Goal: Communication & Community: Answer question/provide support

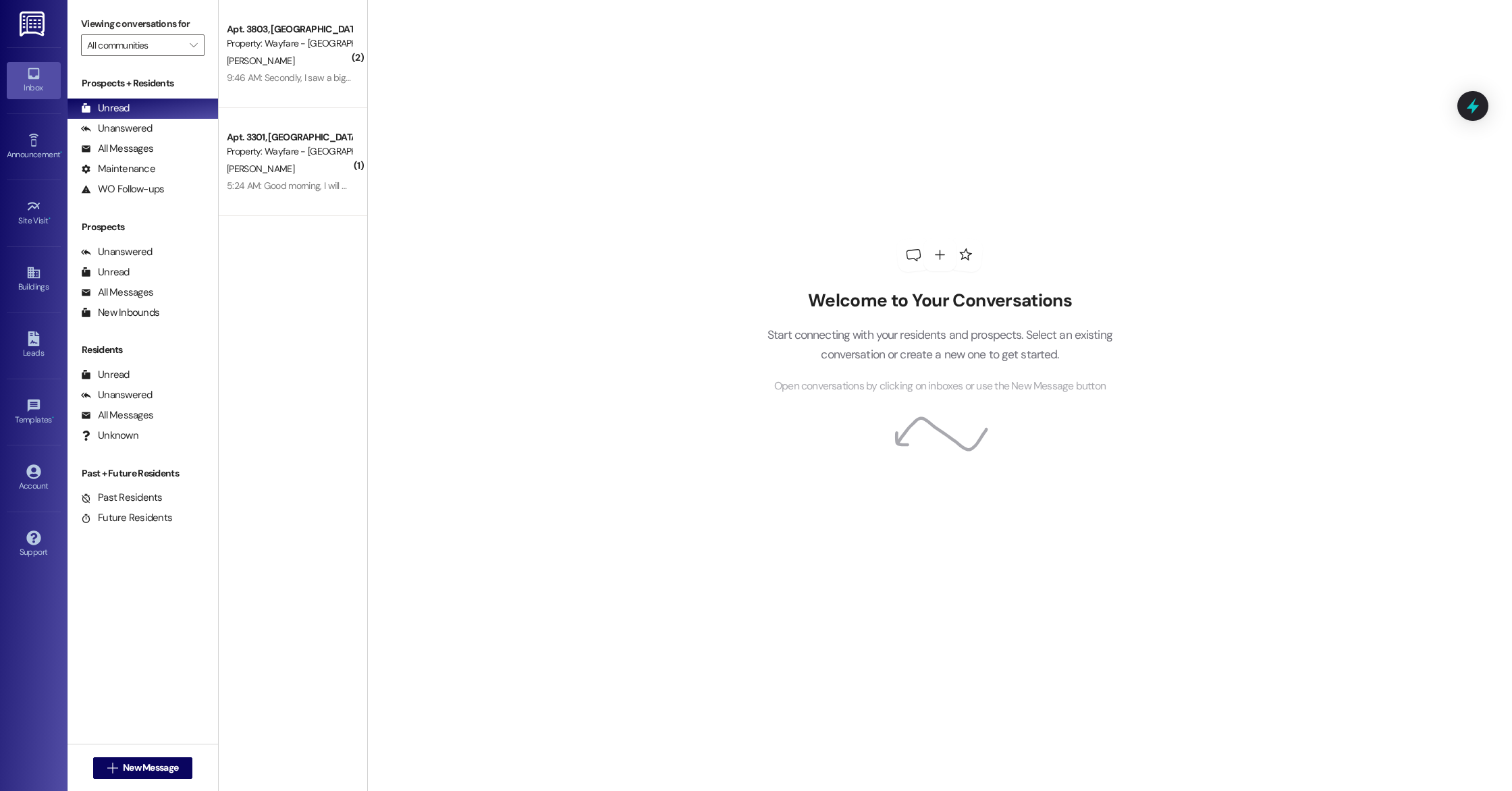
drag, startPoint x: 355, startPoint y: 243, endPoint x: 466, endPoint y: 210, distance: 115.8
click at [459, 209] on div "Welcome to Your Conversations Start connecting with your residents and prospect…" at bounding box center [940, 395] width 1145 height 791
click at [369, 161] on div "Welcome to Your Conversations Start connecting with your residents and prospect…" at bounding box center [940, 395] width 1145 height 791
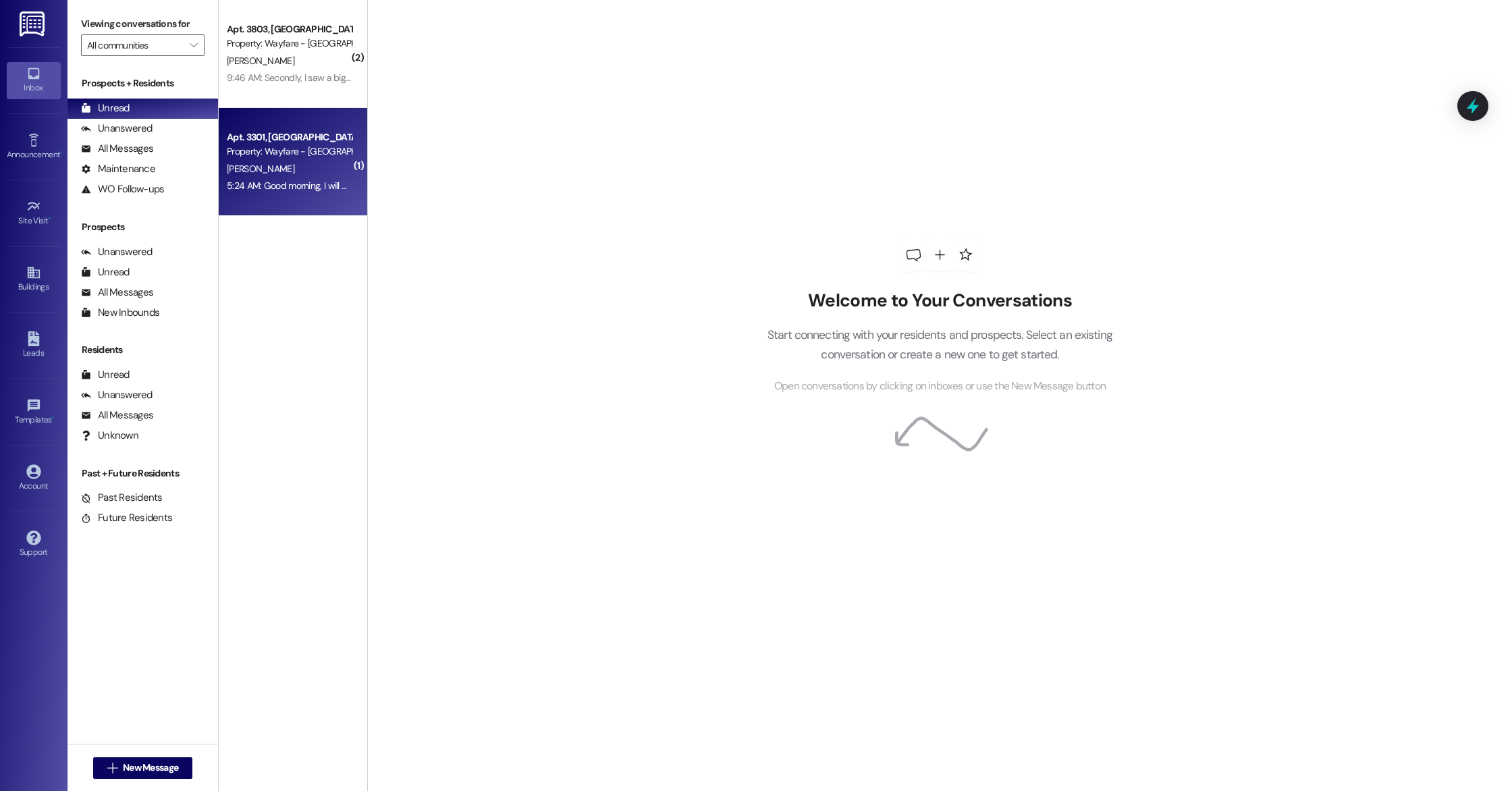
click at [330, 164] on div "[PERSON_NAME]" at bounding box center [289, 169] width 127 height 17
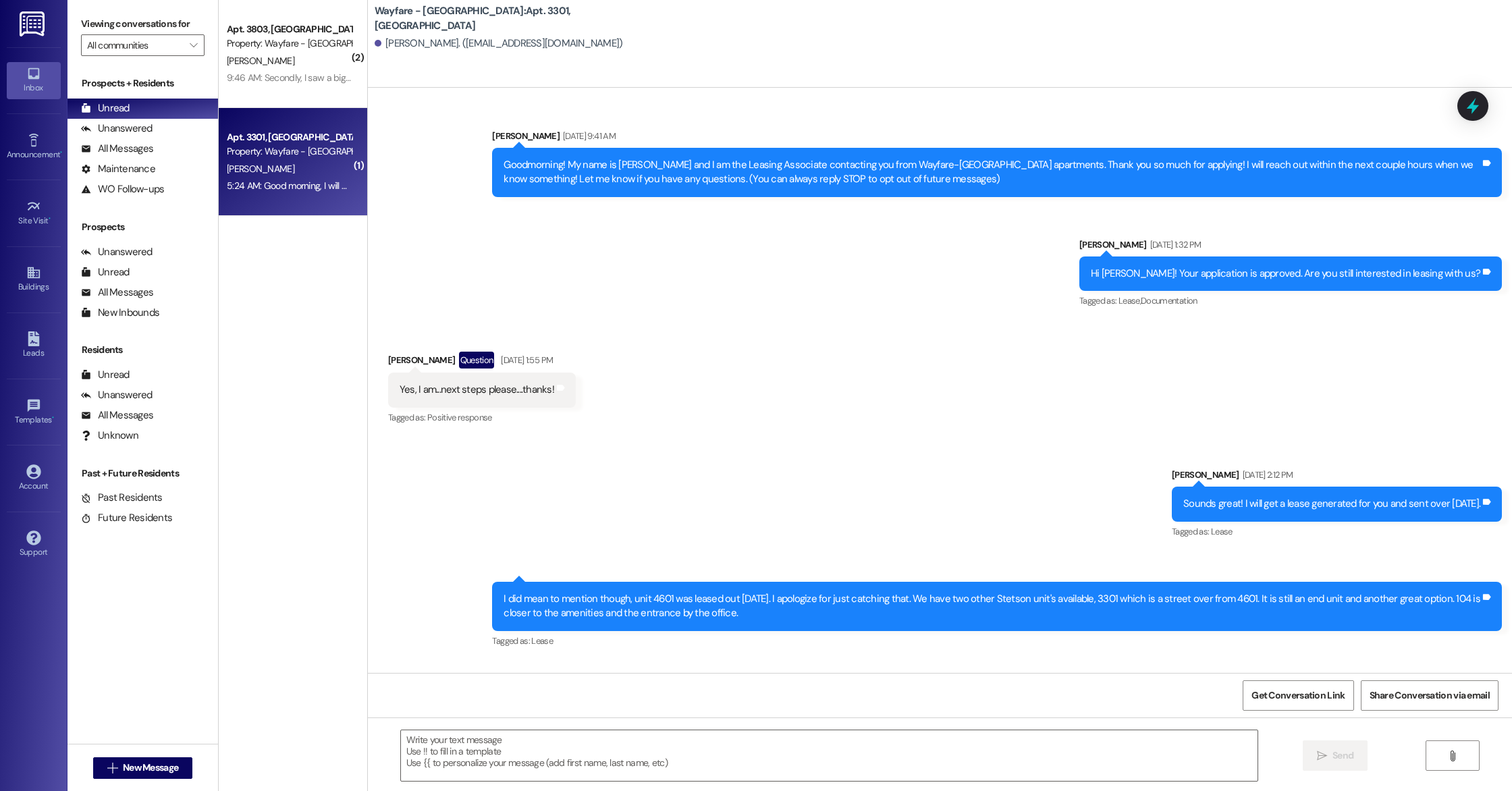
scroll to position [20386, 0]
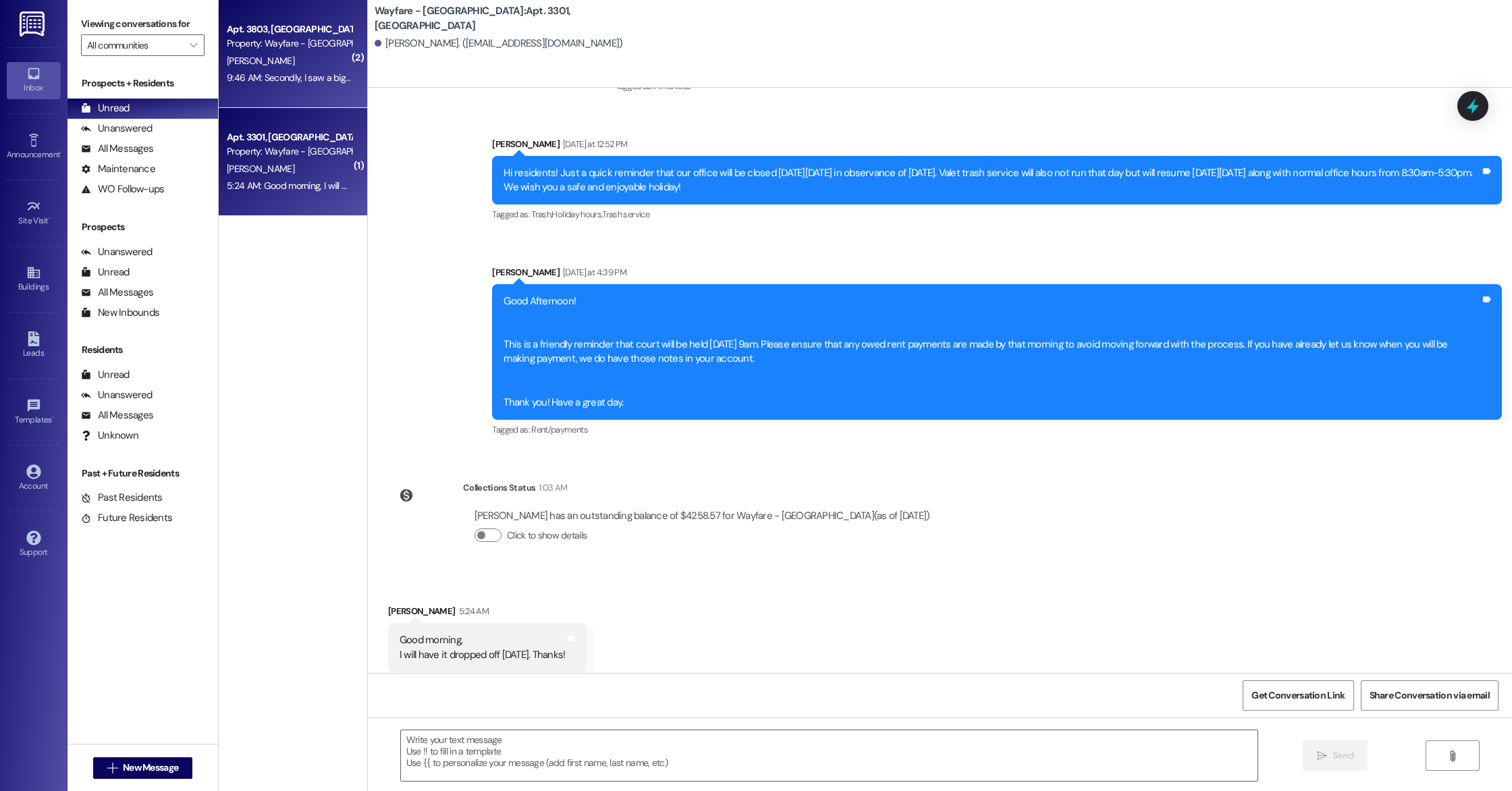
click at [279, 61] on div "[PERSON_NAME]" at bounding box center [289, 62] width 127 height 17
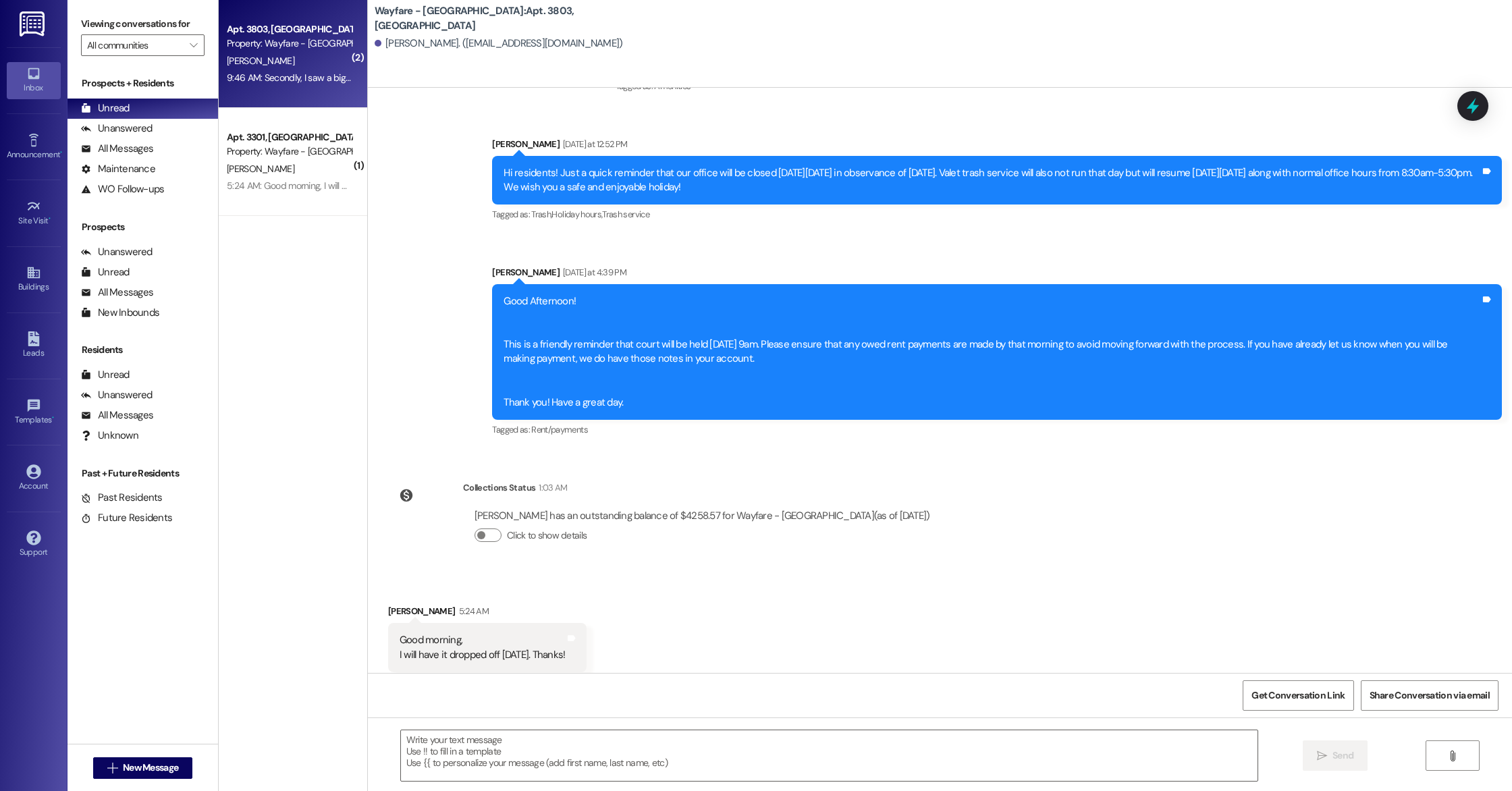
scroll to position [6712, 0]
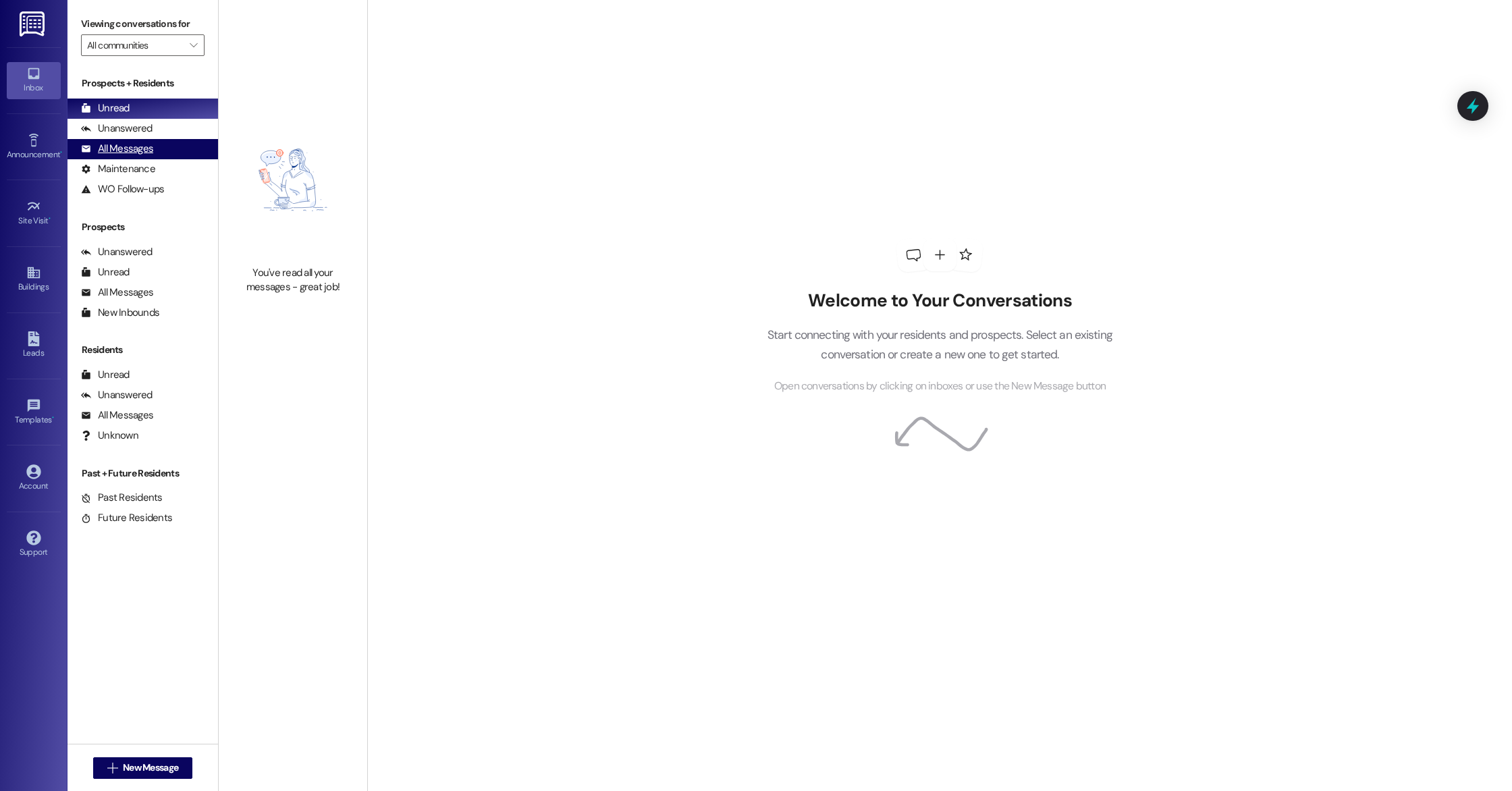
click at [153, 144] on div "All Messages (undefined)" at bounding box center [143, 149] width 150 height 20
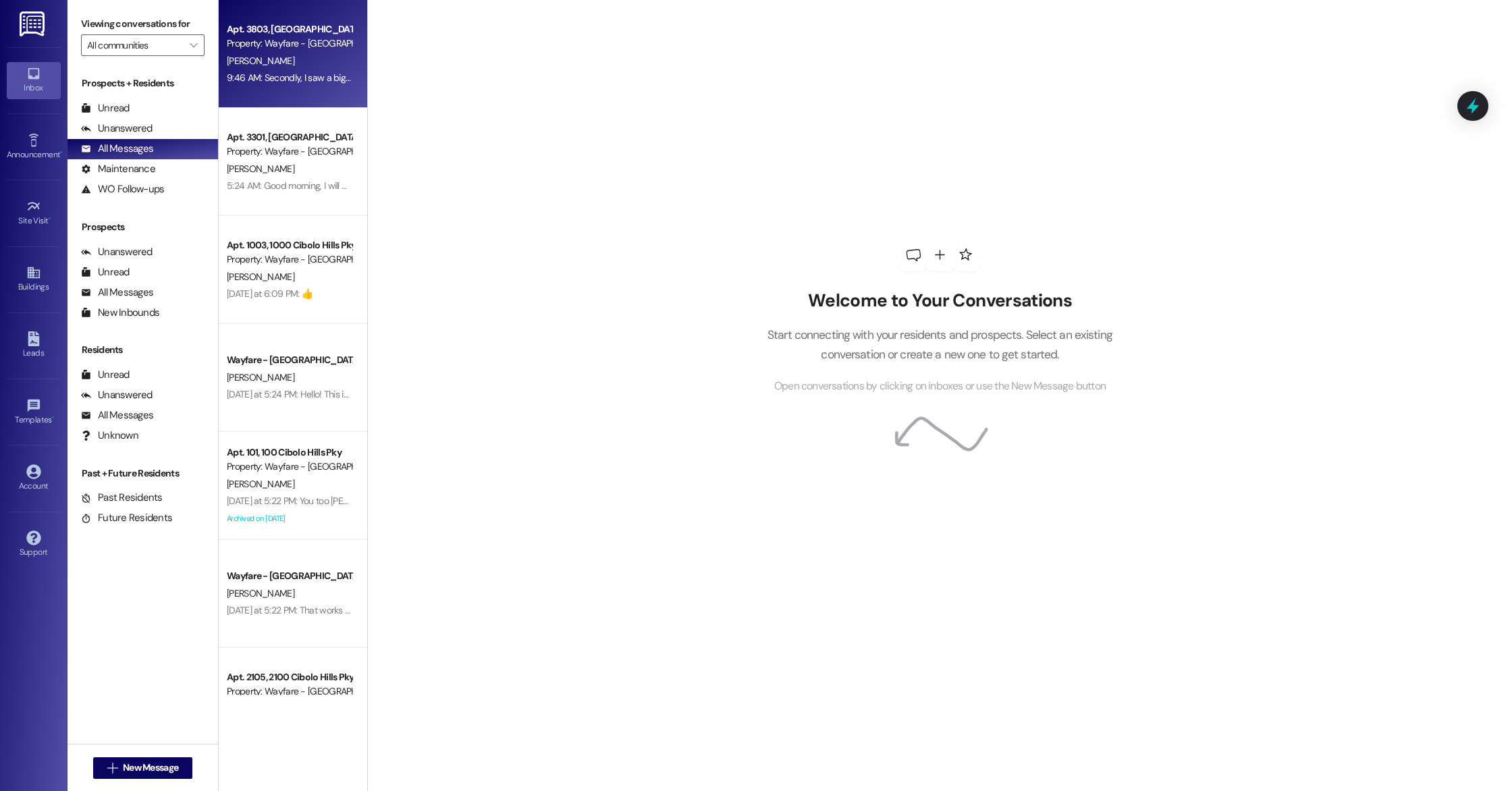
click at [327, 27] on div "Apt. 3803, [GEOGRAPHIC_DATA]" at bounding box center [289, 29] width 125 height 14
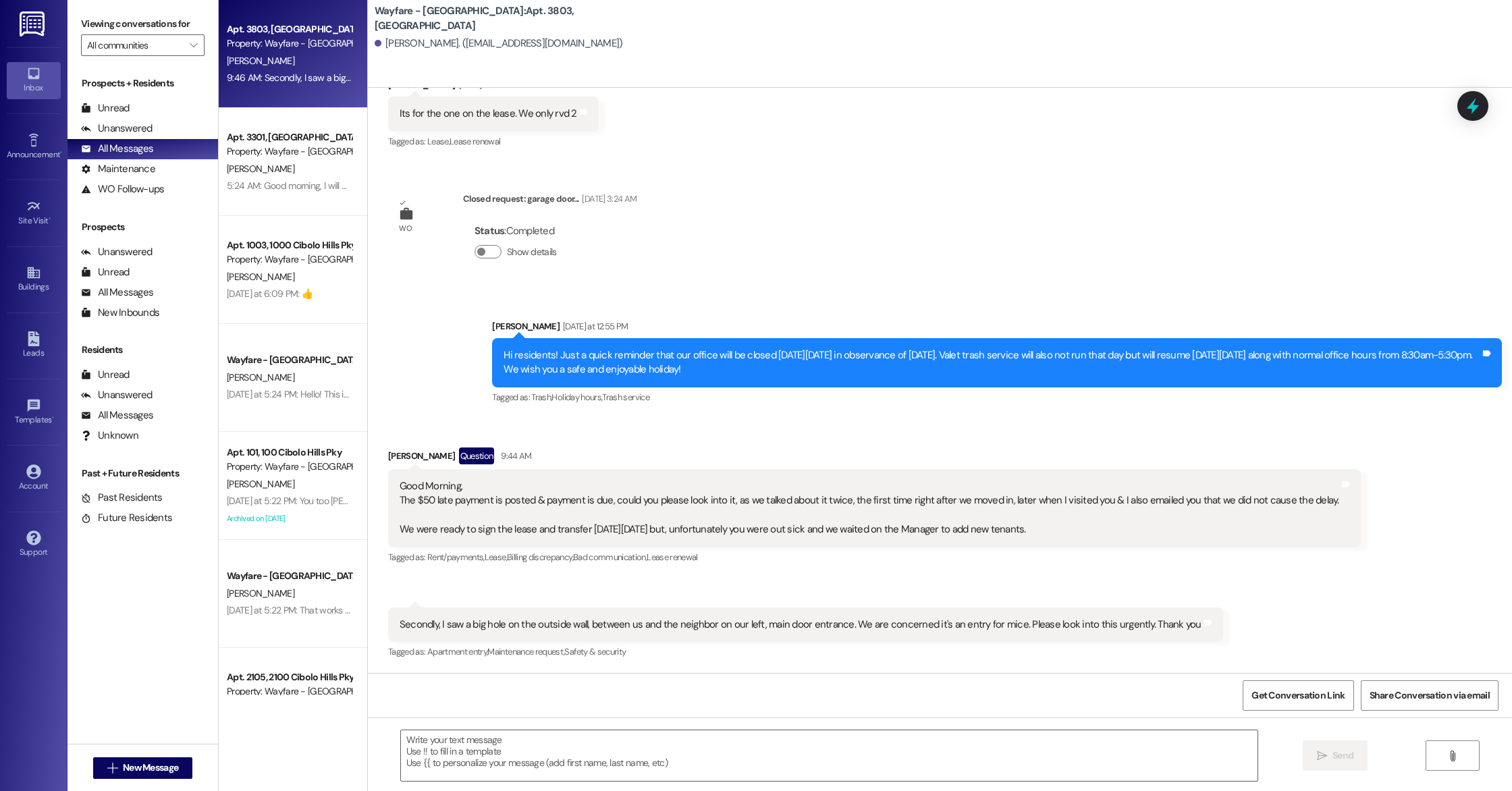
scroll to position [6713, 0]
click at [466, 737] on textarea at bounding box center [829, 755] width 857 height 51
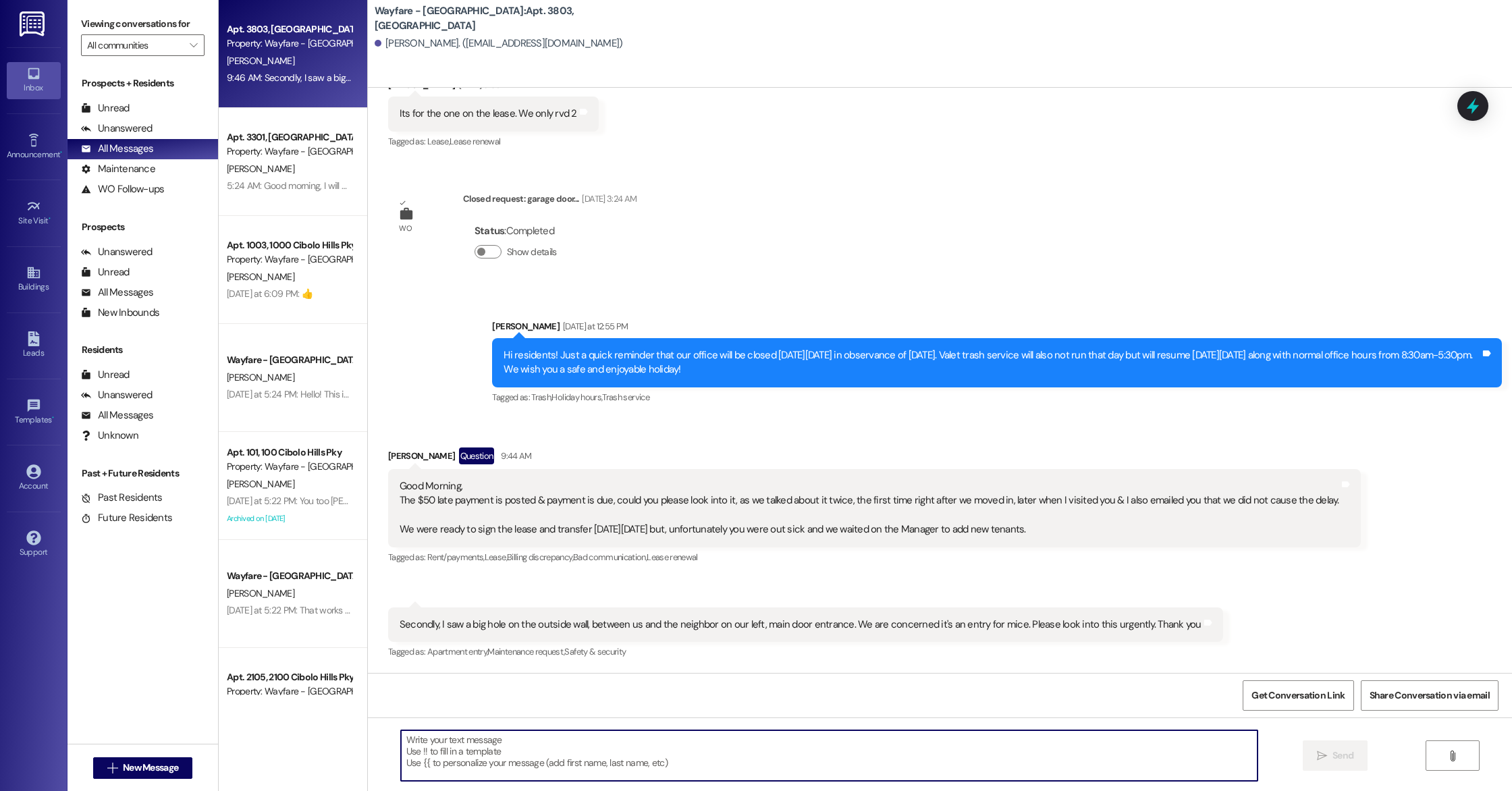
scroll to position [6712, 0]
